Goal: Transaction & Acquisition: Purchase product/service

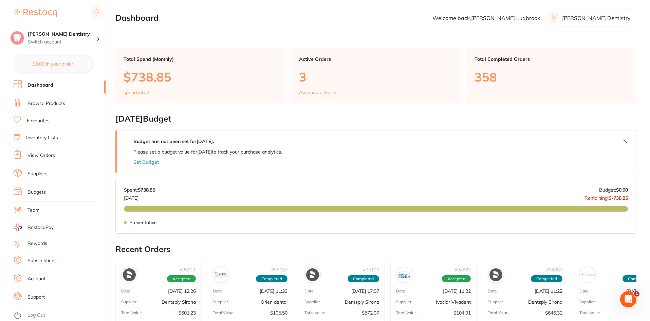
click at [55, 103] on link "Browse Products" at bounding box center [46, 103] width 38 height 7
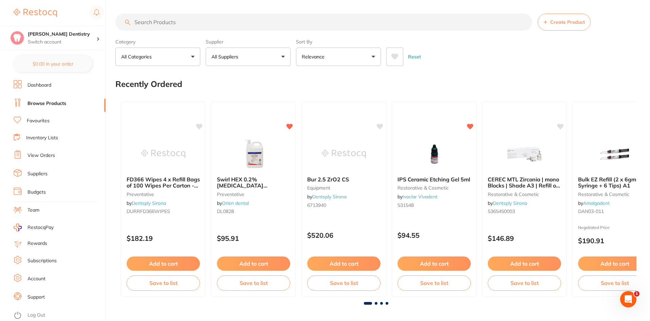
drag, startPoint x: 40, startPoint y: 120, endPoint x: 35, endPoint y: 119, distance: 4.8
click at [35, 119] on link "Favourites" at bounding box center [38, 120] width 23 height 7
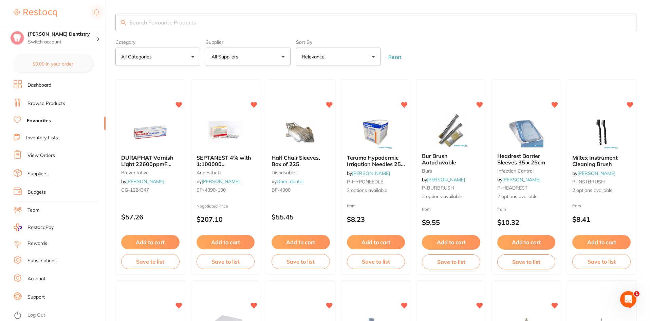
click at [134, 19] on input "search" at bounding box center [375, 23] width 521 height 18
type input "p"
type input "grey cups"
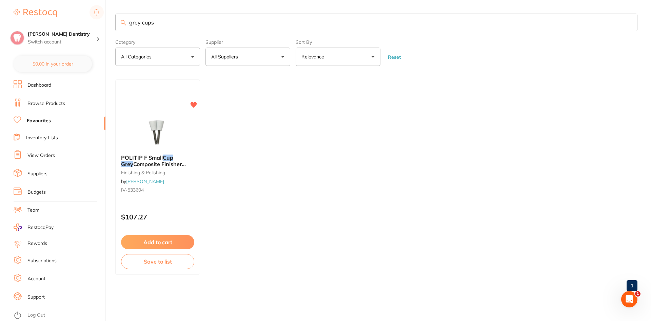
click at [242, 151] on ul "POLITIP F Small Cup Grey Composite Finisher Pack of 6 finishing & polishing by …" at bounding box center [376, 176] width 522 height 195
